Goal: Information Seeking & Learning: Understand process/instructions

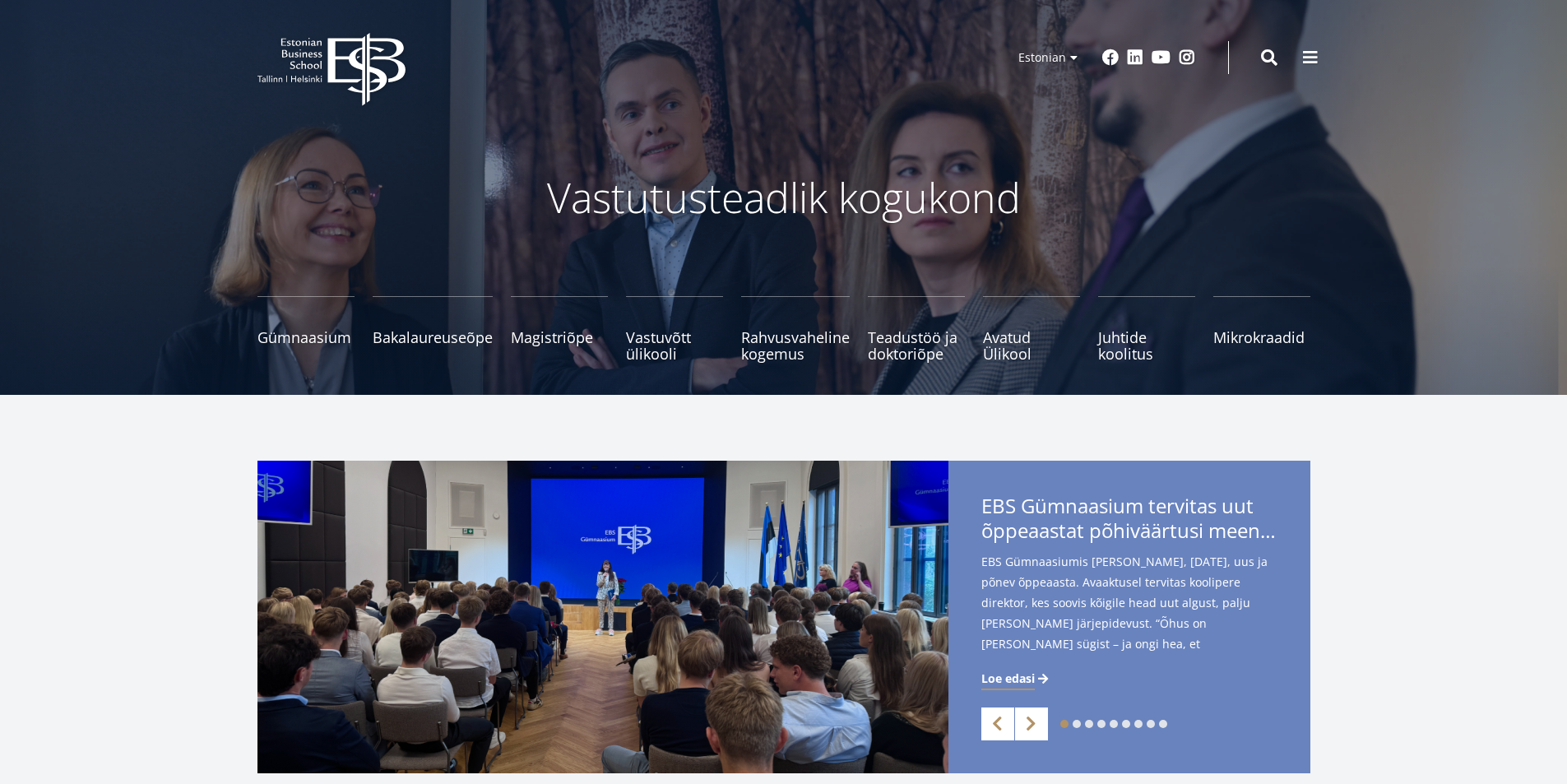
drag, startPoint x: 1319, startPoint y: 50, endPoint x: 1123, endPoint y: 235, distance: 269.5
click at [1318, 51] on button at bounding box center [1310, 57] width 32 height 32
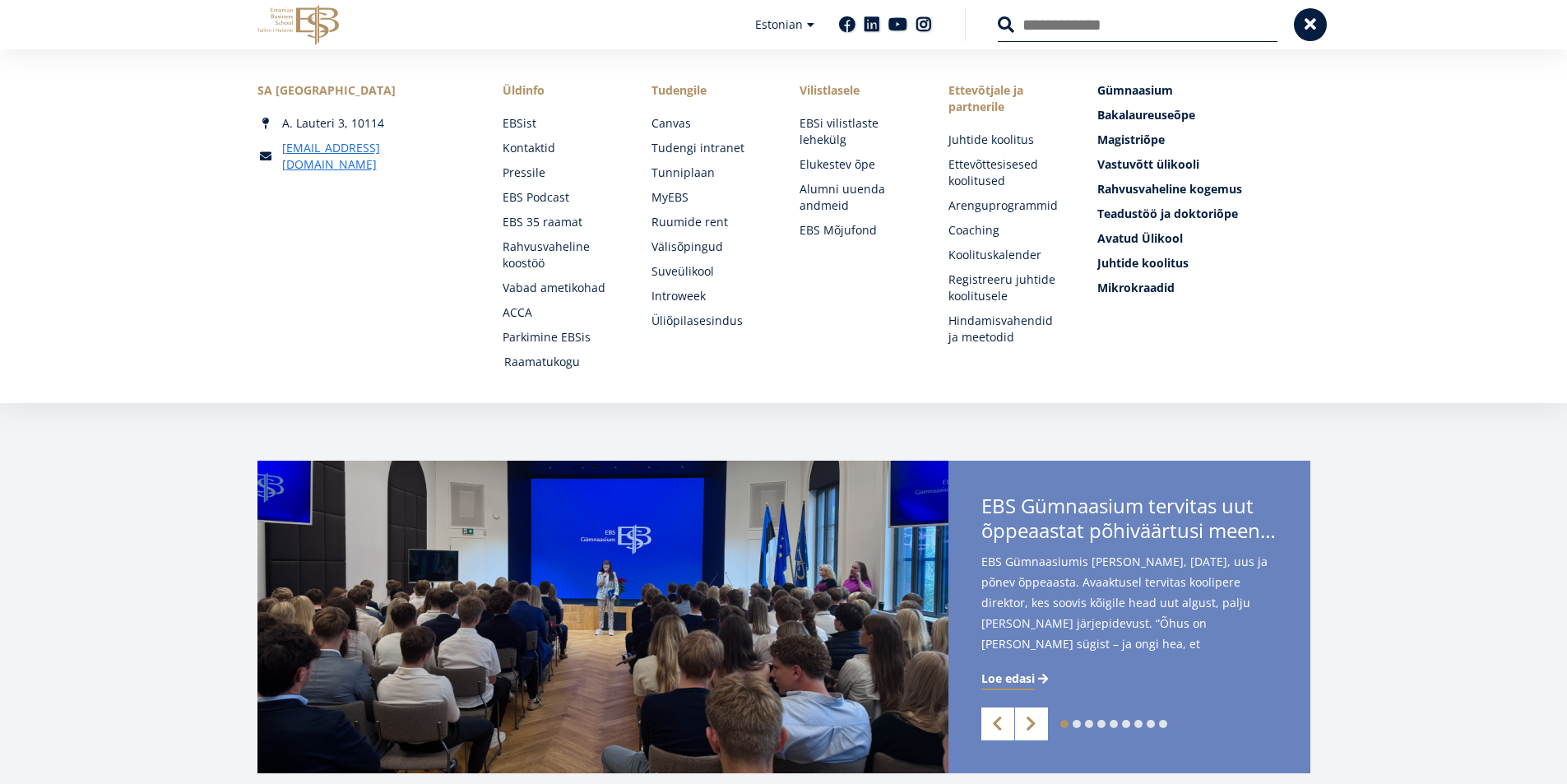
click at [555, 357] on link "Raamatukogu" at bounding box center [562, 362] width 116 height 17
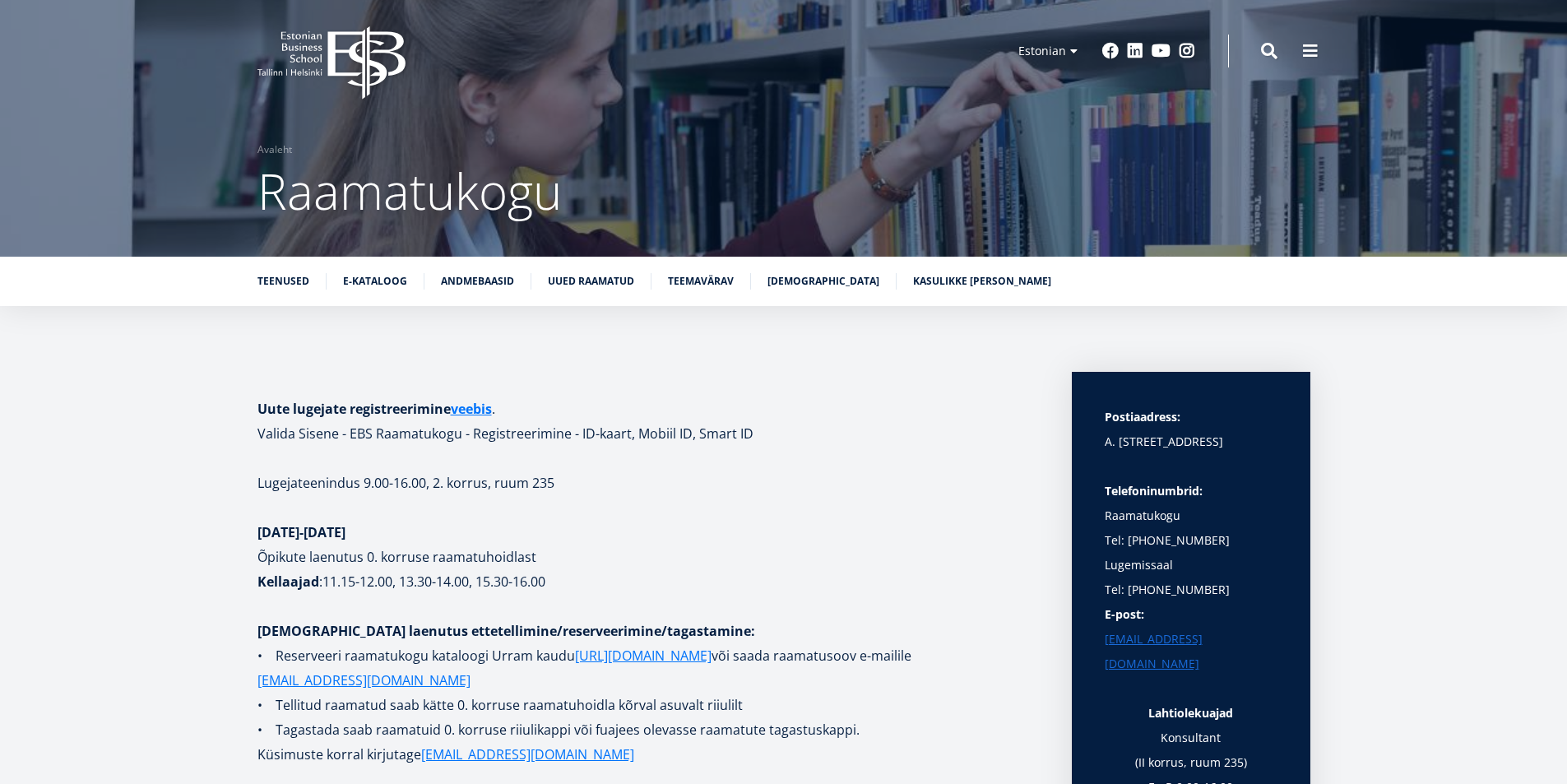
scroll to position [329, 0]
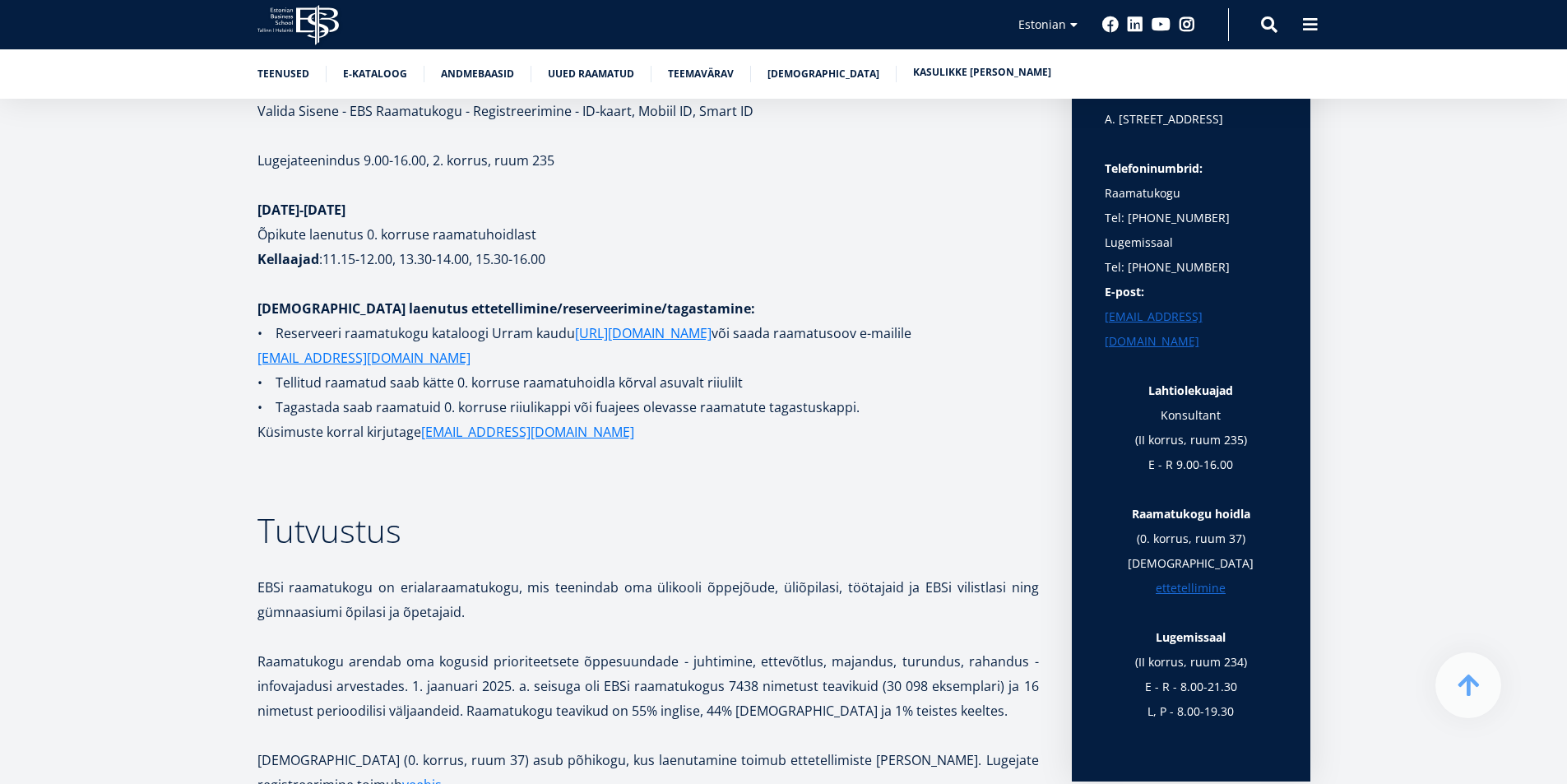
click at [950, 71] on link "Kasulikke [PERSON_NAME]" at bounding box center [982, 72] width 138 height 17
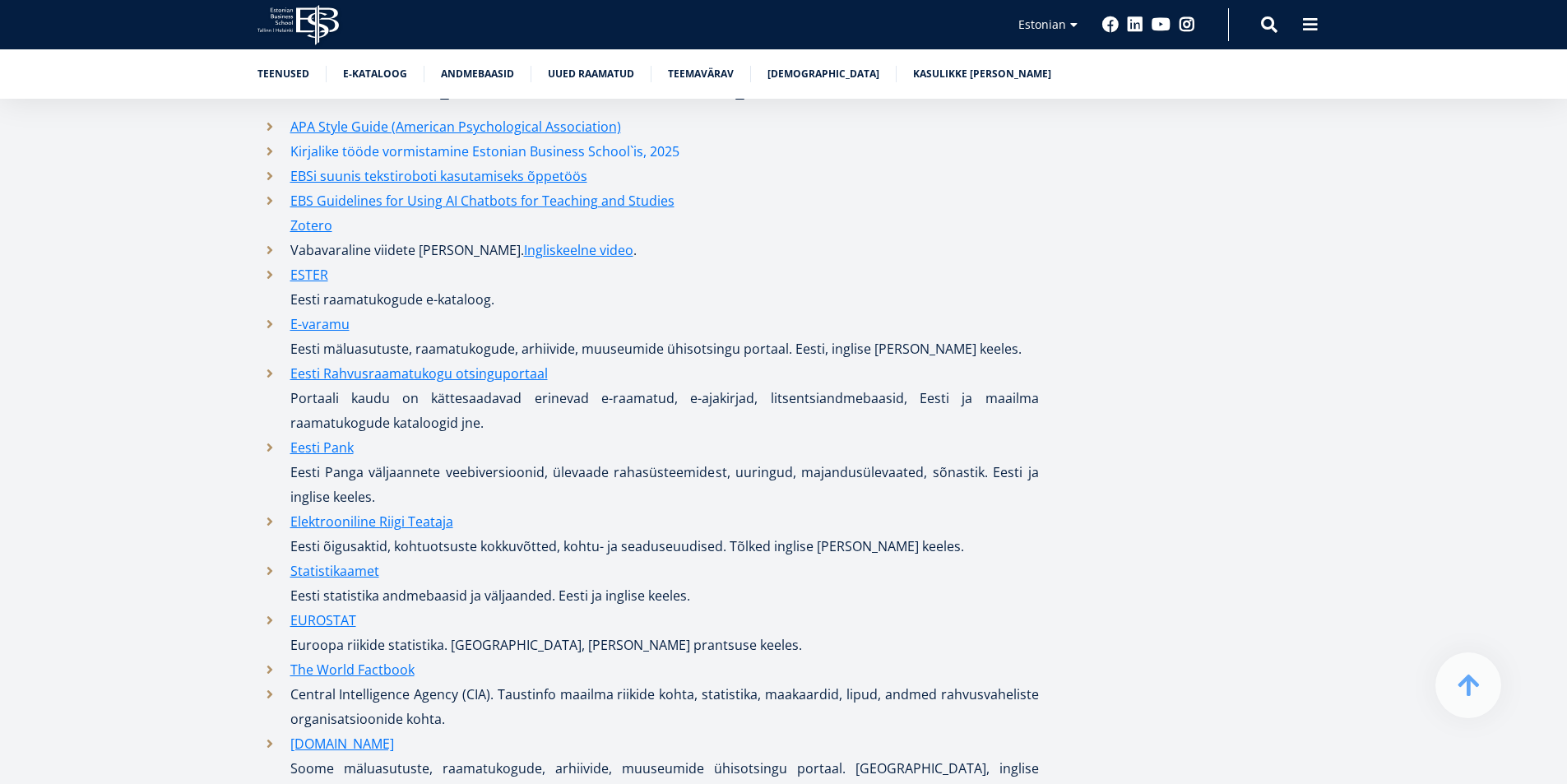
click at [506, 139] on link "Kirjalike tööde vormistamine Estonian Business School`is, 2025" at bounding box center [485, 151] width 389 height 25
